Goal: Check status: Check status

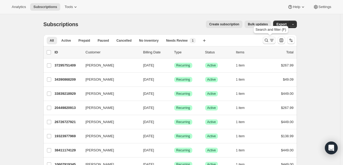
click at [268, 40] on icon "Search and filter results" at bounding box center [266, 40] width 3 height 3
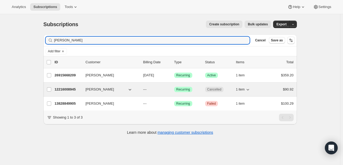
type input "[PERSON_NAME]"
click at [70, 89] on p "12216008945" at bounding box center [68, 89] width 27 height 5
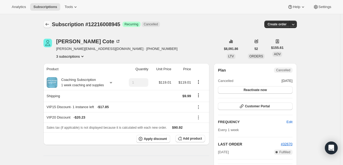
click at [49, 24] on icon "Subscriptions" at bounding box center [46, 24] width 3 height 3
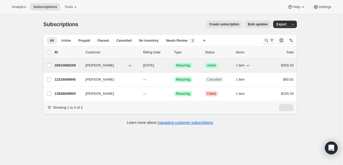
click at [70, 63] on p "26915668209" at bounding box center [68, 65] width 27 height 5
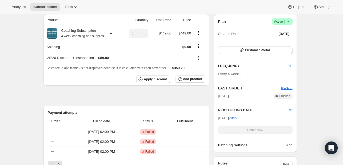
scroll to position [107, 0]
